Goal: Task Accomplishment & Management: Manage account settings

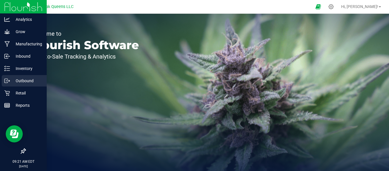
click at [11, 80] on p "Outbound" at bounding box center [27, 80] width 34 height 7
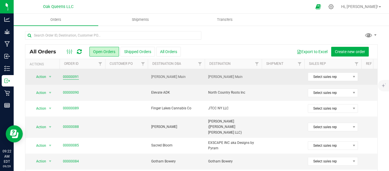
click at [69, 78] on link "00000091" at bounding box center [71, 76] width 16 height 5
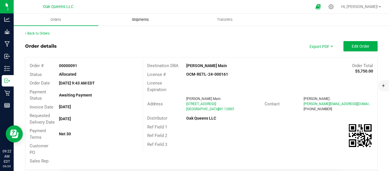
click at [134, 20] on span "Shipments" at bounding box center [140, 19] width 32 height 5
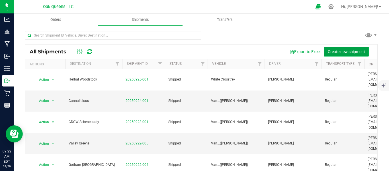
click at [332, 54] on button "Create new shipment" at bounding box center [346, 52] width 45 height 10
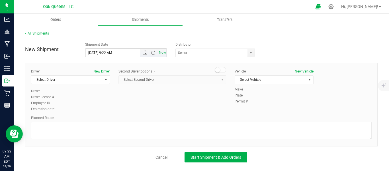
click at [94, 54] on input "9/29/2025 9:22 AM" at bounding box center [117, 53] width 64 height 8
click at [188, 54] on input "text" at bounding box center [210, 53] width 69 height 8
click at [251, 52] on span "select" at bounding box center [251, 52] width 5 height 5
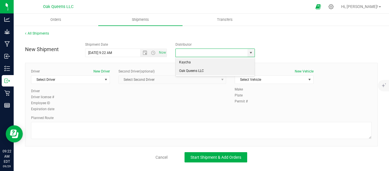
click at [191, 71] on li "Oak Queens LLC" at bounding box center [215, 71] width 79 height 9
type input "Oak Queens LLC"
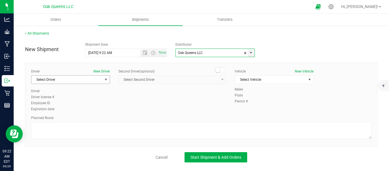
click at [68, 82] on span "Select Driver" at bounding box center [66, 79] width 71 height 8
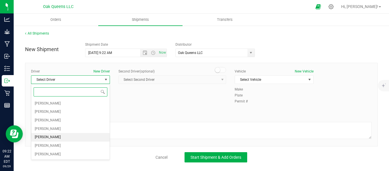
click at [49, 136] on span "Sean Linich" at bounding box center [48, 136] width 26 height 7
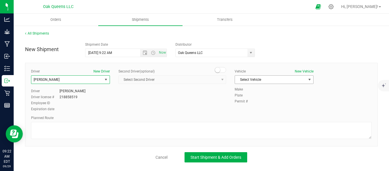
click at [296, 79] on span "Select Vehicle" at bounding box center [270, 79] width 71 height 8
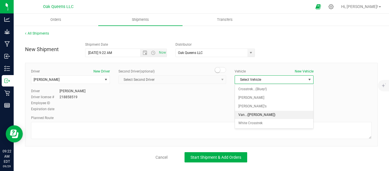
click at [254, 115] on li "Van...(Karen)" at bounding box center [274, 115] width 78 height 9
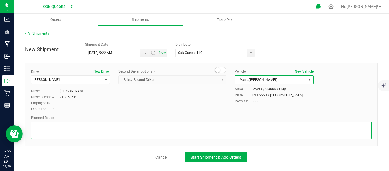
click at [174, 131] on textarea at bounding box center [201, 130] width 341 height 17
type textarea "k"
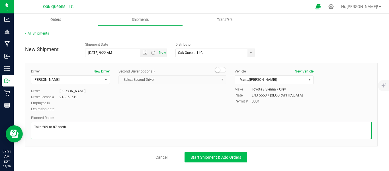
type textarea "Take 209 to 87 north."
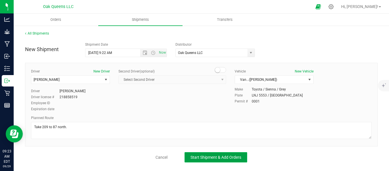
click at [224, 155] on span "Start Shipment & Add Orders" at bounding box center [216, 157] width 51 height 5
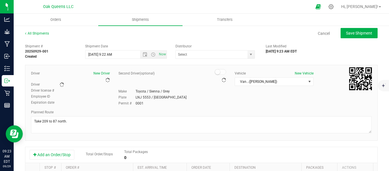
type input "Oak Queens LLC"
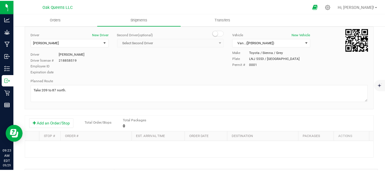
scroll to position [95, 0]
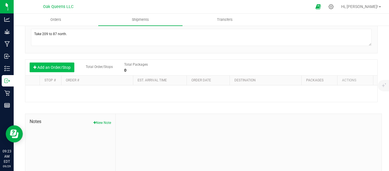
click at [52, 66] on button "Add an Order/Stop" at bounding box center [52, 67] width 45 height 10
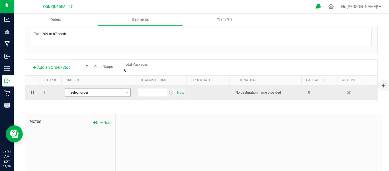
click at [96, 90] on span "Select order" at bounding box center [94, 92] width 58 height 8
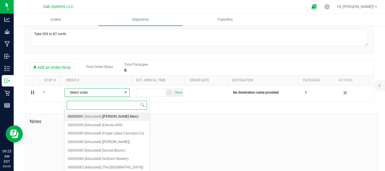
click at [89, 117] on span "[Allocated]" at bounding box center [93, 116] width 16 height 7
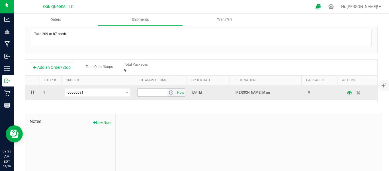
click at [157, 94] on input "text" at bounding box center [152, 92] width 29 height 8
type input "12:00 PM"
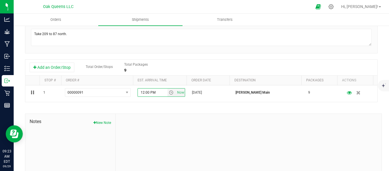
scroll to position [0, 0]
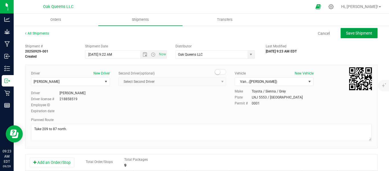
click at [348, 32] on span "Save Shipment" at bounding box center [359, 33] width 26 height 5
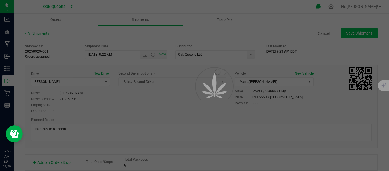
type input "9/29/2025 1:22 PM"
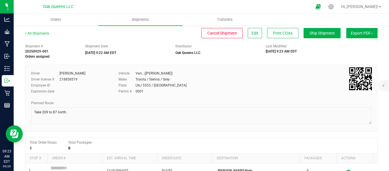
click at [353, 31] on span "Export PDF" at bounding box center [362, 33] width 22 height 5
click at [333, 57] on li "Manifest by Lot" at bounding box center [361, 54] width 58 height 9
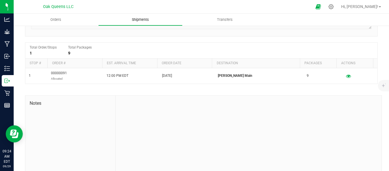
click at [136, 21] on span "Shipments" at bounding box center [140, 19] width 32 height 5
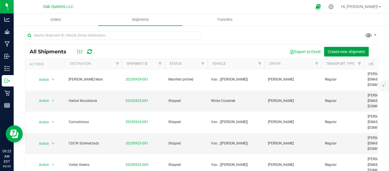
click at [344, 50] on span "Create new shipment" at bounding box center [346, 51] width 37 height 5
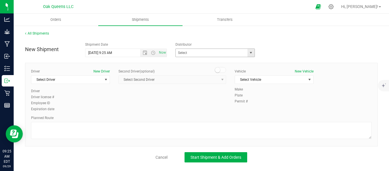
click at [250, 56] on span "select" at bounding box center [250, 53] width 7 height 8
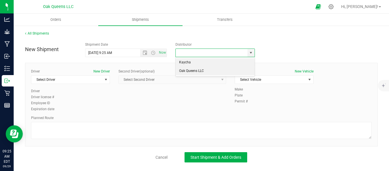
click at [207, 69] on li "Oak Queens LLC" at bounding box center [215, 71] width 79 height 9
type input "Oak Queens LLC"
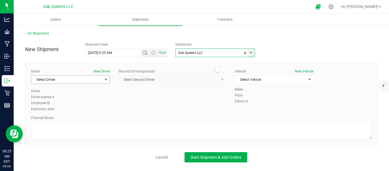
click at [86, 78] on span "Select Driver" at bounding box center [66, 79] width 71 height 8
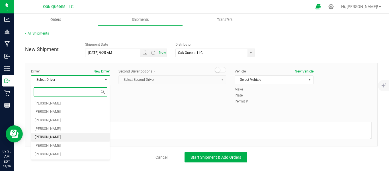
click at [46, 135] on span "Sean Linich" at bounding box center [48, 136] width 26 height 7
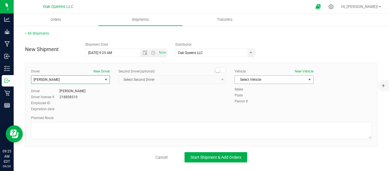
click at [250, 80] on span "Select Vehicle" at bounding box center [270, 79] width 71 height 8
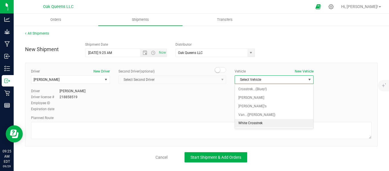
click at [245, 121] on li "White Crosstrek" at bounding box center [274, 123] width 78 height 9
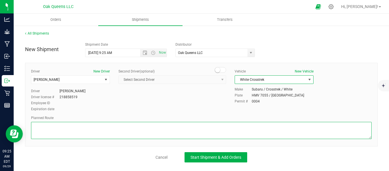
click at [222, 127] on textarea at bounding box center [201, 130] width 341 height 17
type textarea "Y"
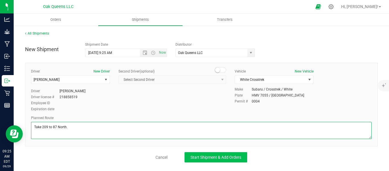
type textarea "Take 209 to 87 North."
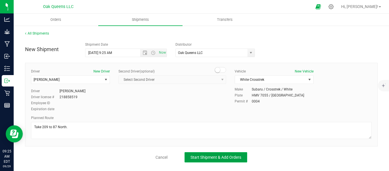
click at [199, 158] on span "Start Shipment & Add Orders" at bounding box center [216, 157] width 51 height 5
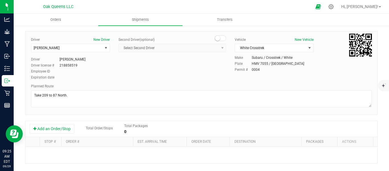
scroll to position [48, 0]
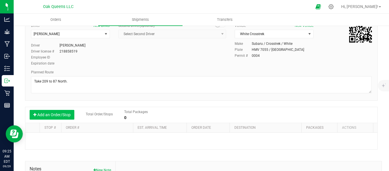
click at [51, 118] on button "Add an Order/Stop" at bounding box center [52, 115] width 45 height 10
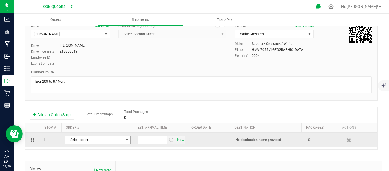
click at [108, 142] on span "Select order" at bounding box center [94, 140] width 58 height 8
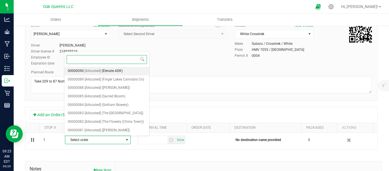
click at [109, 71] on span "(Elevate ADK)" at bounding box center [112, 70] width 21 height 7
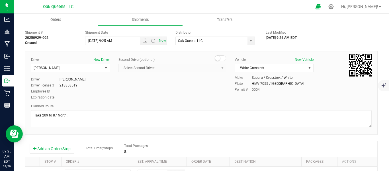
scroll to position [0, 0]
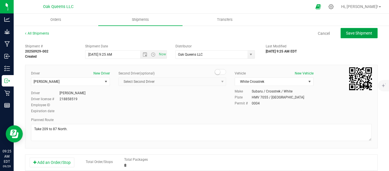
click at [353, 36] on button "Save Shipment" at bounding box center [359, 33] width 37 height 10
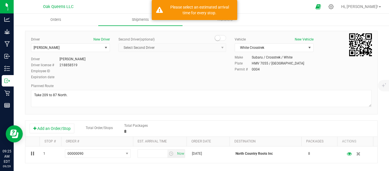
scroll to position [48, 0]
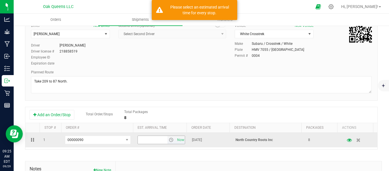
click at [138, 137] on input "text" at bounding box center [152, 140] width 29 height 8
type input "1"
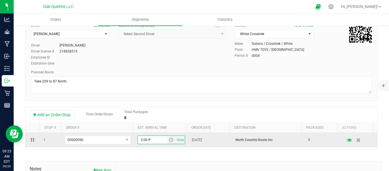
type input "2:00 PM"
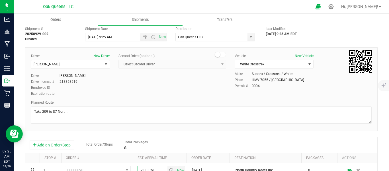
scroll to position [0, 0]
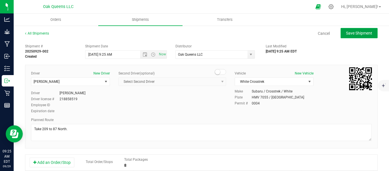
click at [354, 33] on span "Save Shipment" at bounding box center [359, 33] width 26 height 5
type input "9/29/2025 1:25 PM"
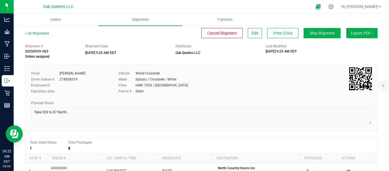
click at [351, 33] on span "Export PDF" at bounding box center [362, 33] width 22 height 5
click at [343, 54] on span "Manifest by Lot" at bounding box center [347, 54] width 24 height 4
click at [58, 21] on span "Orders" at bounding box center [56, 19] width 26 height 5
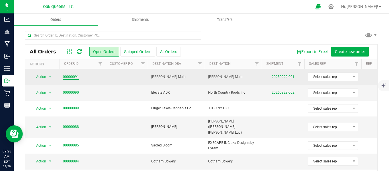
click at [69, 78] on link "00000091" at bounding box center [71, 76] width 16 height 5
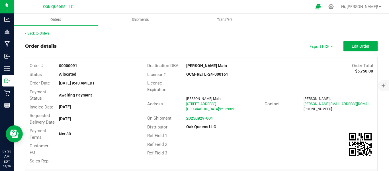
click at [45, 34] on link "Back to Orders" at bounding box center [37, 33] width 24 height 4
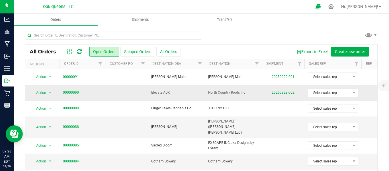
click at [69, 92] on link "00000090" at bounding box center [71, 92] width 16 height 5
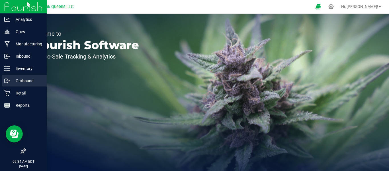
click at [18, 80] on p "Outbound" at bounding box center [27, 80] width 34 height 7
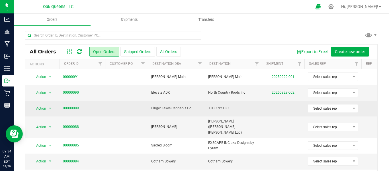
click at [73, 106] on link "00000089" at bounding box center [71, 107] width 16 height 5
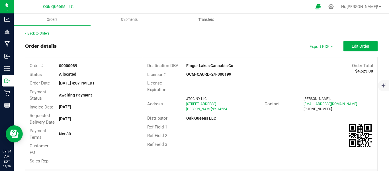
click at [352, 44] on span "Edit Order" at bounding box center [361, 46] width 18 height 5
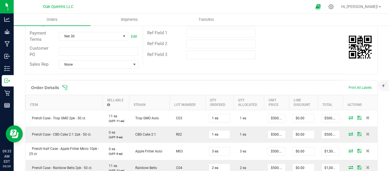
scroll to position [95, 0]
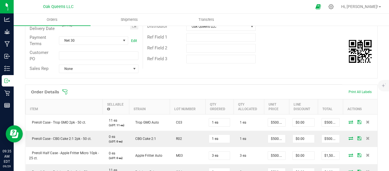
click at [65, 95] on icon at bounding box center [65, 92] width 6 height 6
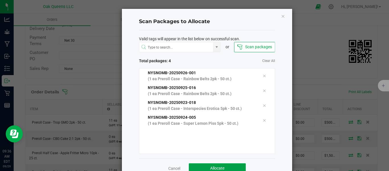
click at [204, 166] on button "Allocate" at bounding box center [217, 168] width 57 height 10
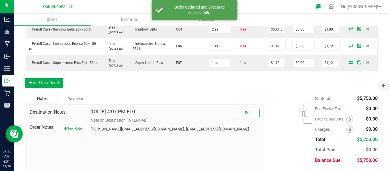
scroll to position [190, 0]
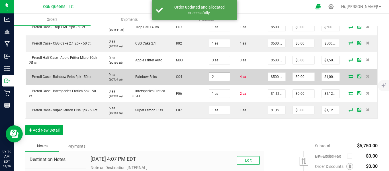
click at [223, 81] on input "2" at bounding box center [219, 77] width 21 height 8
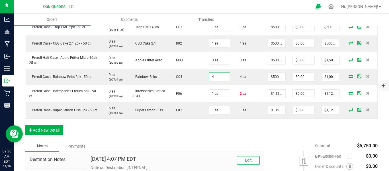
type input "4 ea"
type input "$2,000.00"
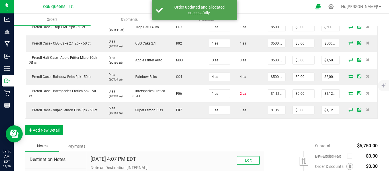
drag, startPoint x: 212, startPoint y: 131, endPoint x: 211, endPoint y: 126, distance: 4.9
click at [212, 132] on div "Order Details Print All Labels Item Sellable Strain Lot Number Qty Ordered Qty …" at bounding box center [201, 64] width 353 height 151
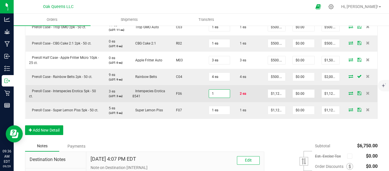
click at [215, 97] on input "1" at bounding box center [219, 93] width 21 height 8
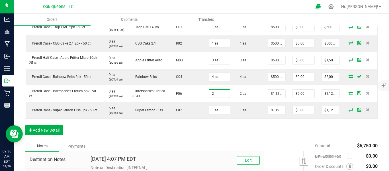
type input "2 ea"
type input "$2,250.00"
click at [227, 118] on div "Order Details Print All Labels Item Sellable Strain Lot Number Qty Ordered Qty …" at bounding box center [201, 53] width 353 height 129
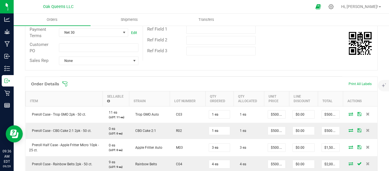
scroll to position [95, 0]
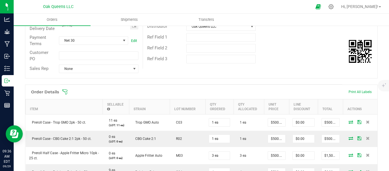
click at [67, 95] on icon at bounding box center [65, 92] width 6 height 6
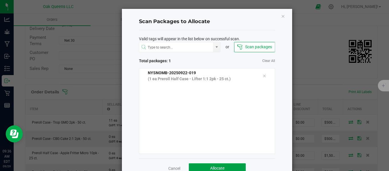
click at [233, 163] on button "Allocate" at bounding box center [217, 168] width 57 height 10
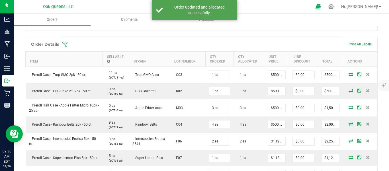
scroll to position [190, 0]
